Goal: Task Accomplishment & Management: Use online tool/utility

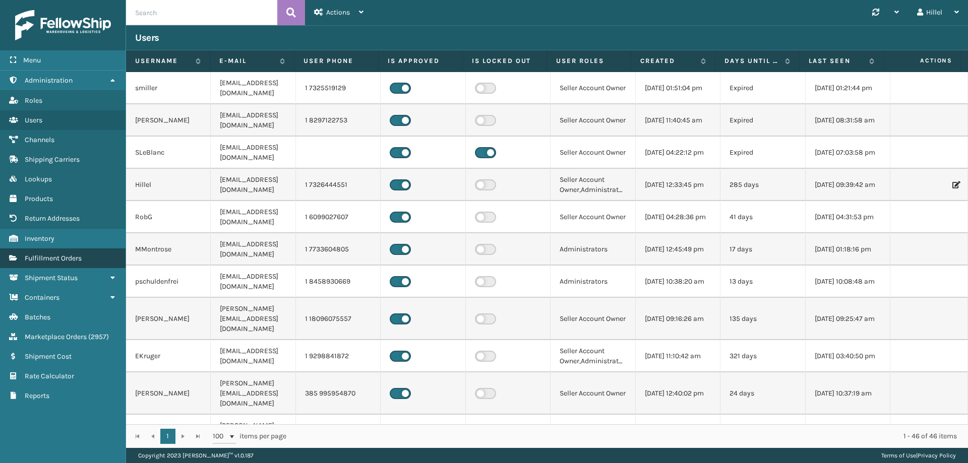
click at [62, 258] on span "Fulfillment Orders" at bounding box center [53, 258] width 57 height 9
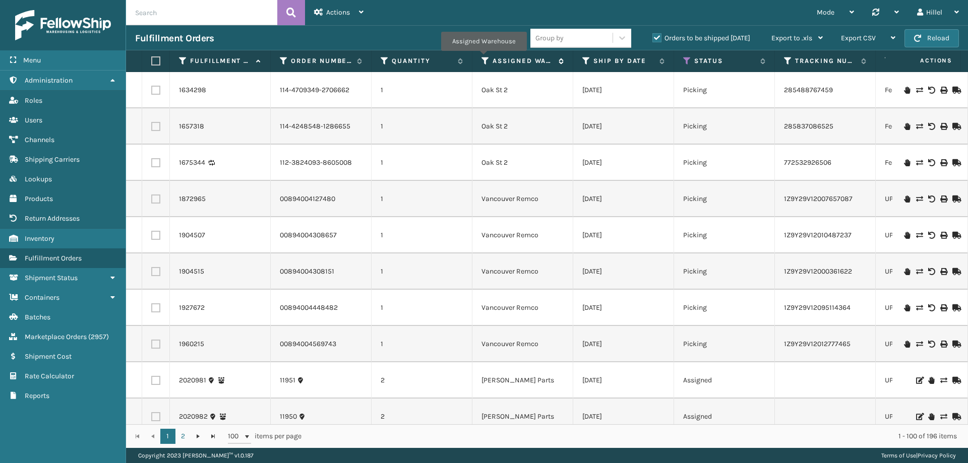
click at [484, 58] on icon at bounding box center [486, 60] width 8 height 9
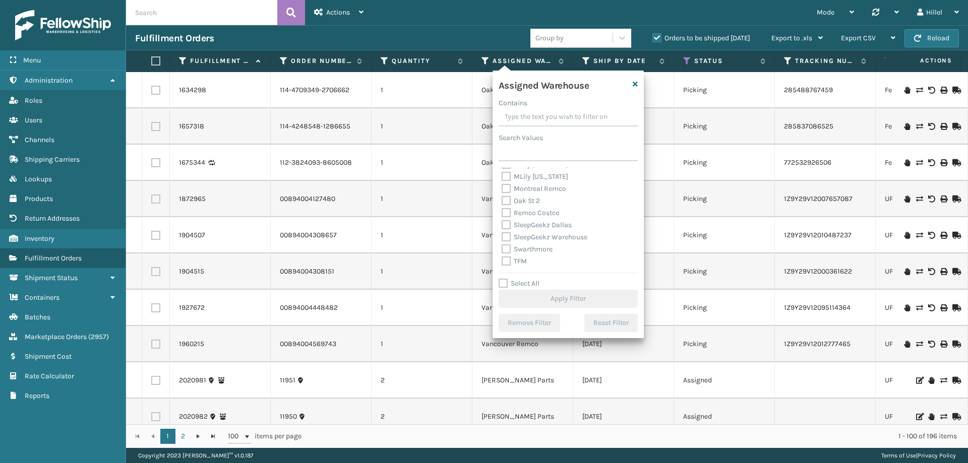
scroll to position [250, 0]
click at [523, 225] on label "Swarthmore" at bounding box center [527, 225] width 51 height 9
click at [502, 225] on input "Swarthmore" at bounding box center [502, 223] width 1 height 7
checkbox input "true"
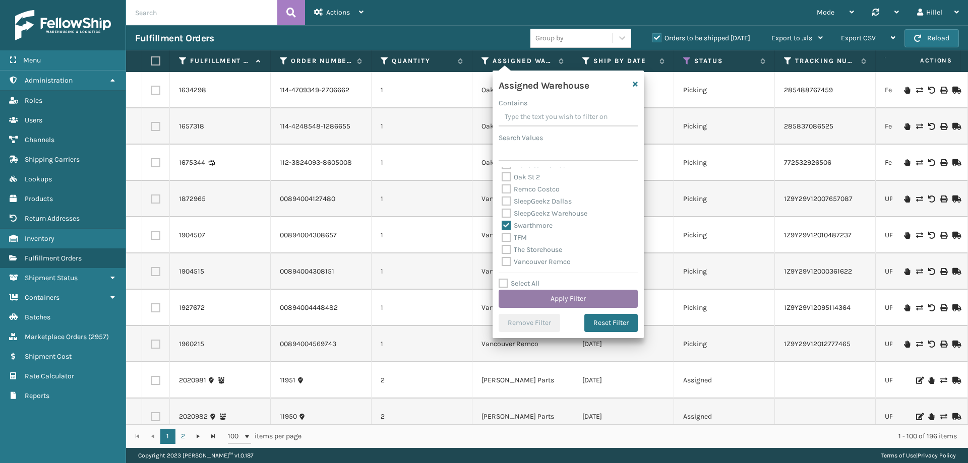
click at [562, 300] on button "Apply Filter" at bounding box center [568, 299] width 139 height 18
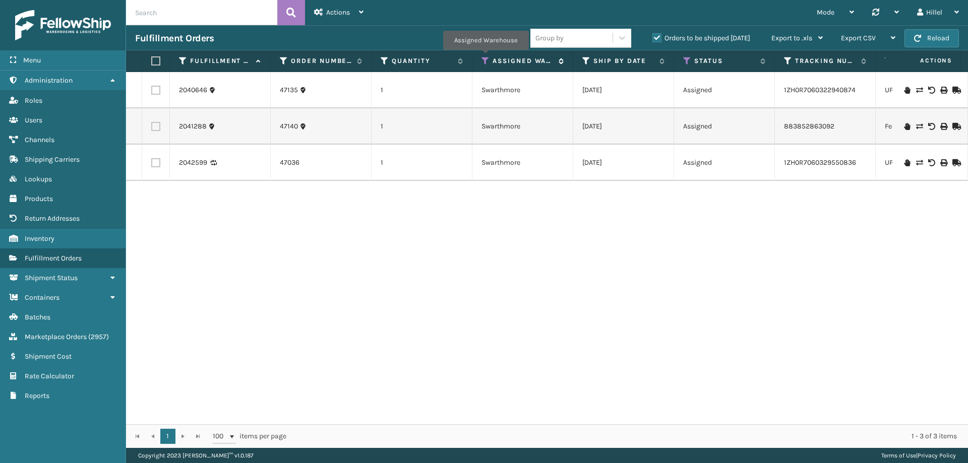
click at [486, 57] on icon at bounding box center [486, 60] width 8 height 9
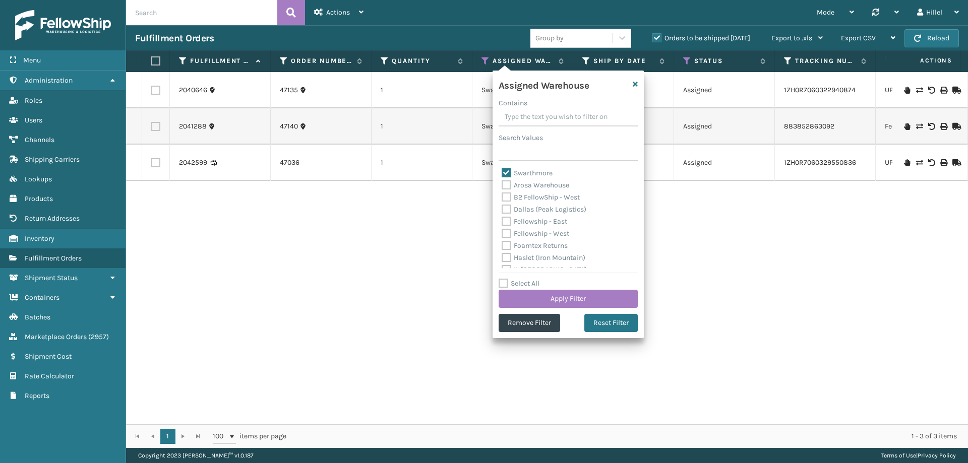
click at [539, 169] on label "Swarthmore" at bounding box center [527, 173] width 51 height 9
click at [502, 169] on input "Swarthmore" at bounding box center [502, 170] width 1 height 7
checkbox input "false"
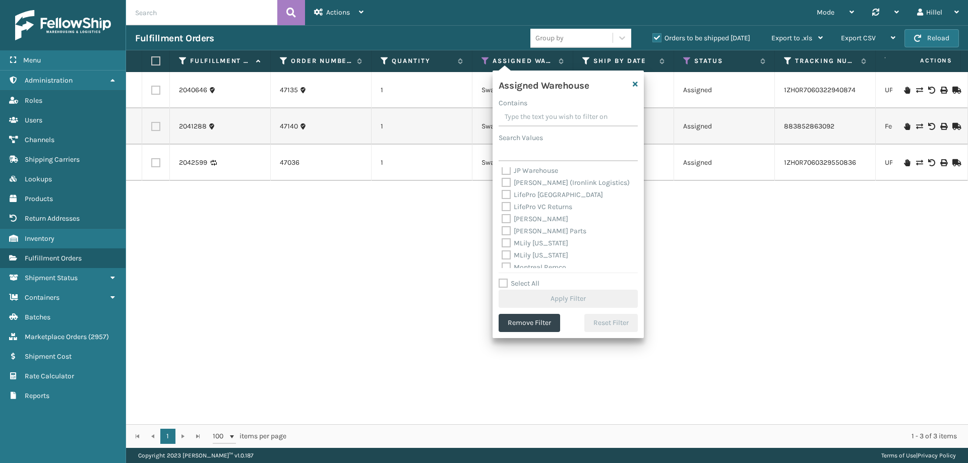
scroll to position [202, 0]
click at [536, 189] on label "[PERSON_NAME] Parts" at bounding box center [544, 189] width 85 height 9
click at [502, 189] on input "[PERSON_NAME] Parts" at bounding box center [502, 187] width 1 height 7
checkbox input "true"
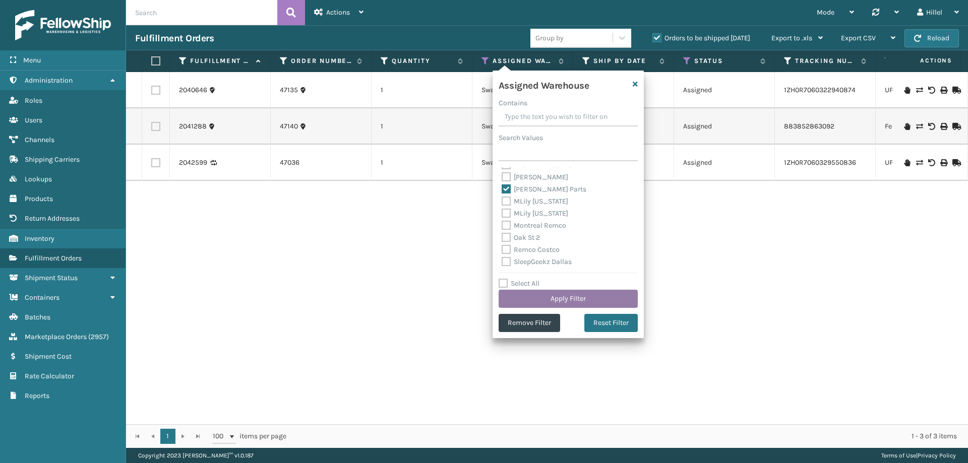
click at [558, 291] on button "Apply Filter" at bounding box center [568, 299] width 139 height 18
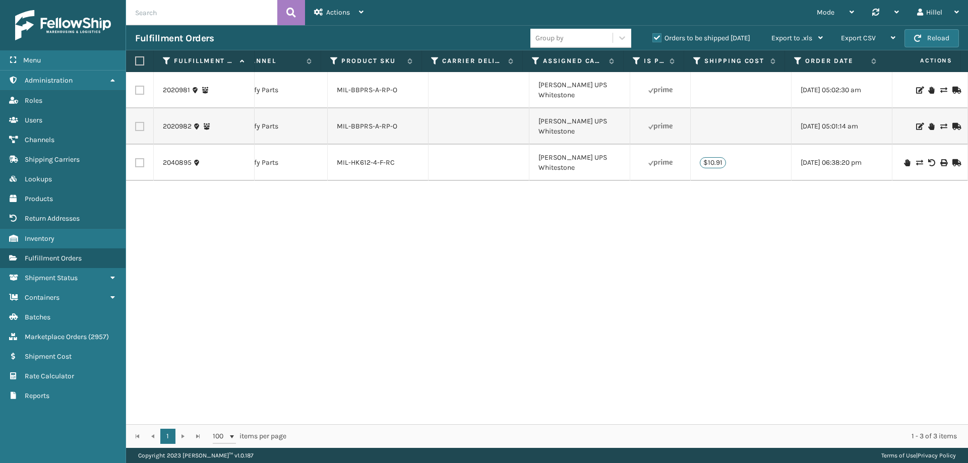
scroll to position [0, 959]
